Goal: Task Accomplishment & Management: Manage account settings

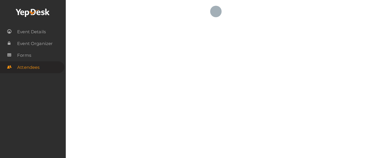
click at [35, 11] on use at bounding box center [33, 13] width 34 height 8
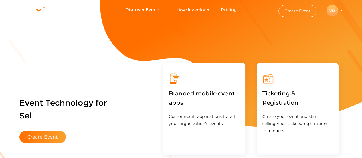
click at [338, 10] on profile-pic "VD" at bounding box center [331, 11] width 11 height 4
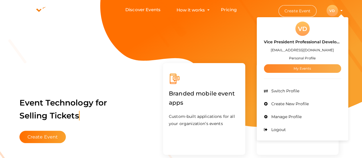
click at [300, 69] on link "My Events" at bounding box center [302, 68] width 77 height 9
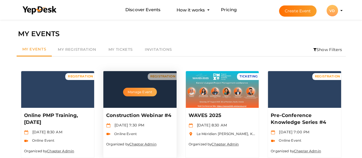
click at [150, 90] on button "Manage Event" at bounding box center [140, 92] width 34 height 9
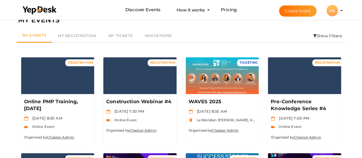
scroll to position [18, 0]
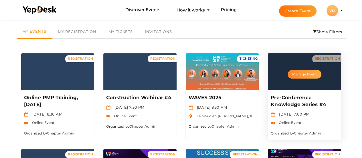
click at [311, 73] on button "Manage Event" at bounding box center [304, 74] width 34 height 9
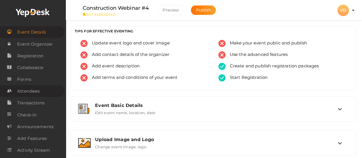
click at [36, 90] on span "Attendees" at bounding box center [28, 90] width 22 height 11
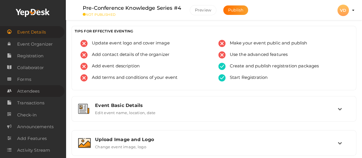
click at [41, 90] on link "Attendees" at bounding box center [32, 91] width 64 height 12
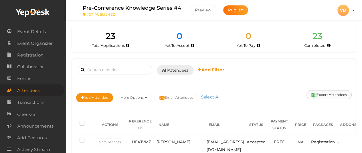
click at [336, 93] on button "Export Attendees" at bounding box center [328, 94] width 45 height 9
